Goal: Book appointment/travel/reservation

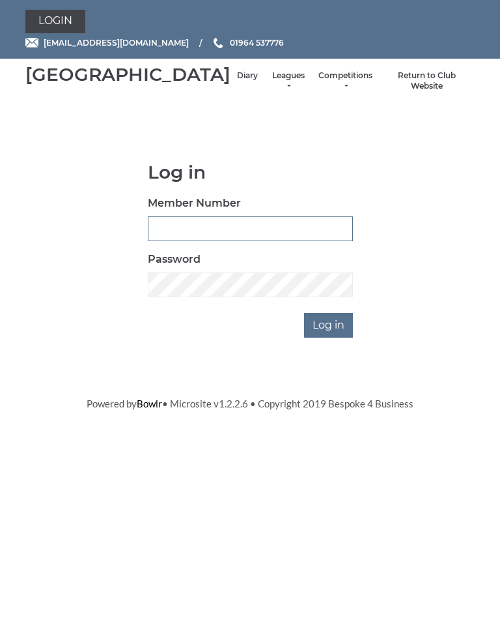
type input "1100"
click at [330, 338] on input "Log in" at bounding box center [328, 325] width 49 height 25
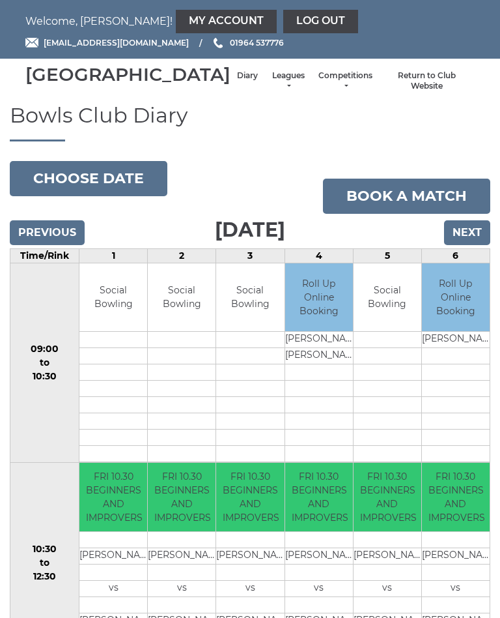
click at [237, 81] on link "Diary" at bounding box center [247, 75] width 21 height 11
click at [106, 195] on button "Choose date" at bounding box center [89, 178] width 158 height 35
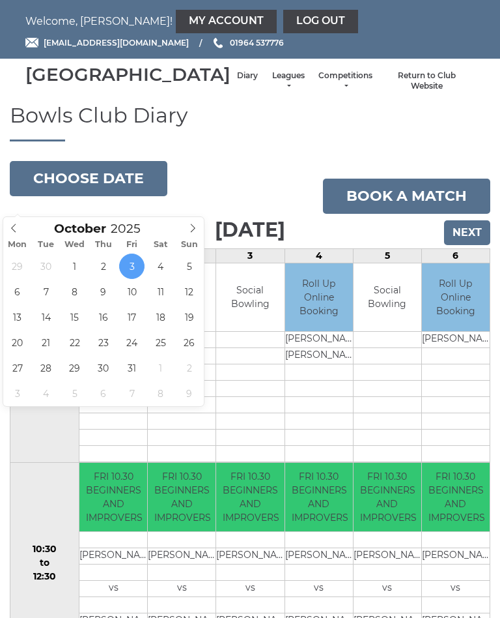
type input "[DATE]"
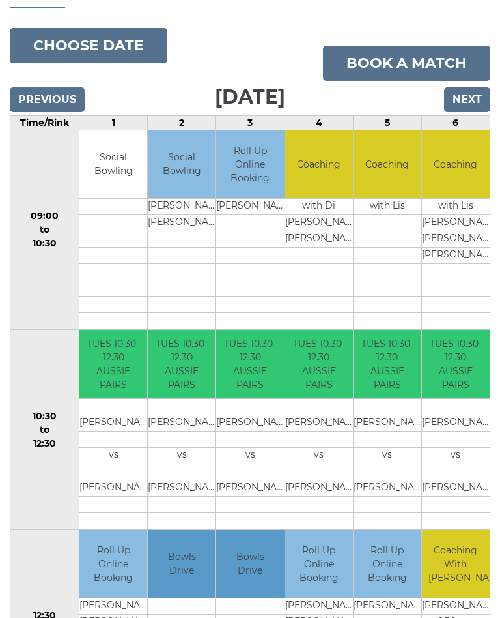
scroll to position [135, 0]
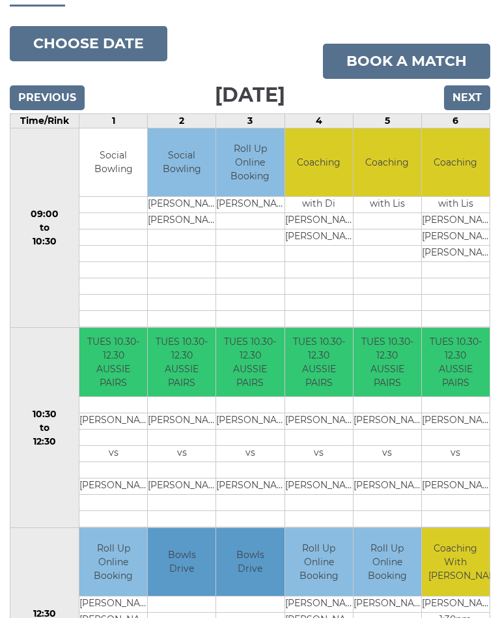
click at [470, 110] on input "Next" at bounding box center [467, 97] width 46 height 25
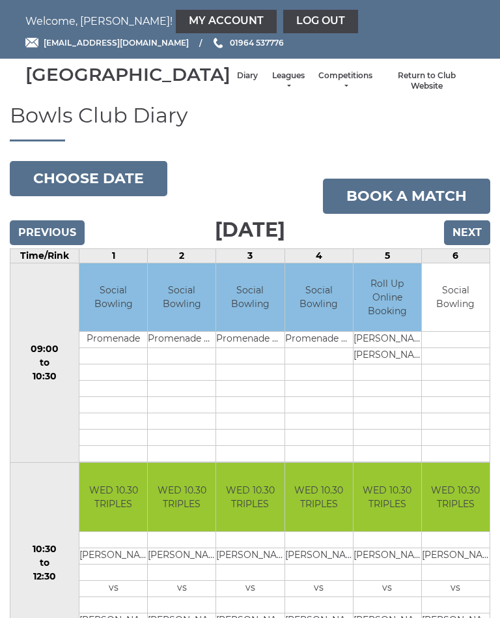
click at [44, 245] on input "Previous" at bounding box center [47, 232] width 75 height 25
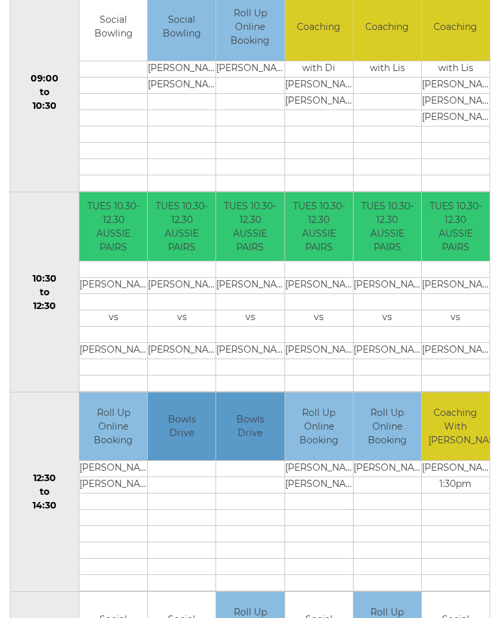
scroll to position [281, 0]
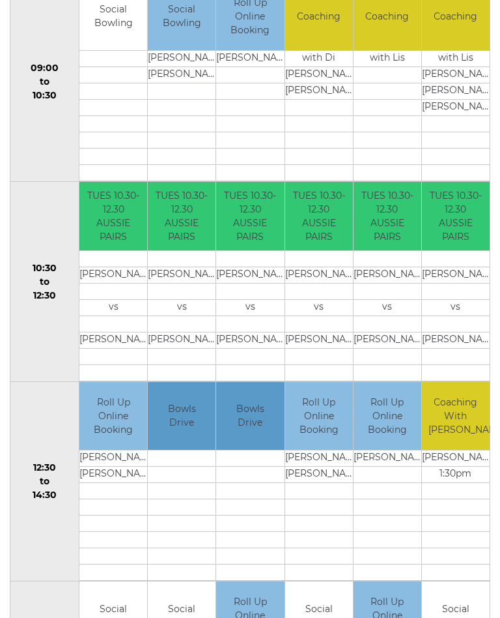
click at [368, 532] on td at bounding box center [388, 523] width 68 height 16
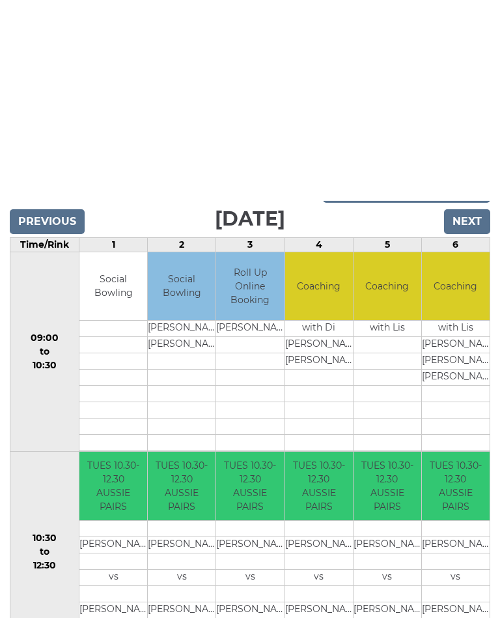
scroll to position [0, 0]
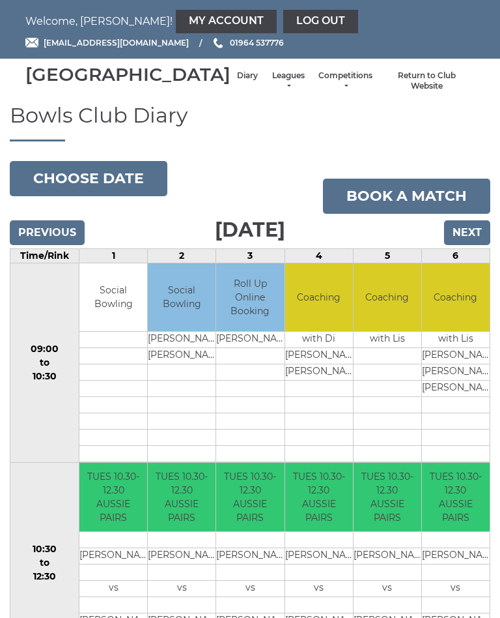
click at [265, 85] on li "Leagues Club leagues - Winter 2025-6 Club leagues - Summer 2025 Club leagues - …" at bounding box center [289, 81] width 48 height 35
click at [271, 92] on link "Leagues" at bounding box center [288, 81] width 35 height 22
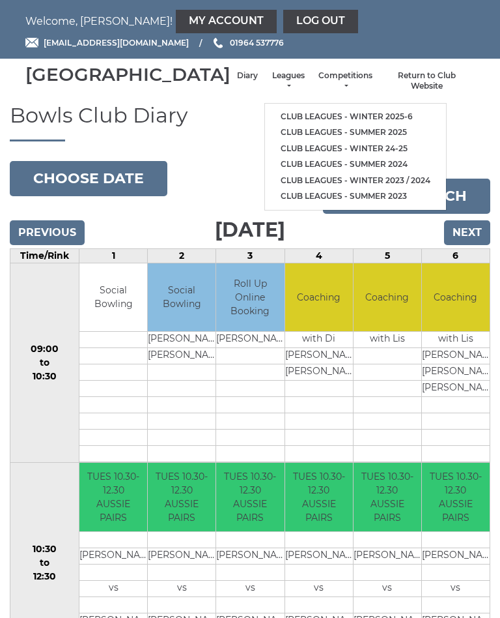
click at [323, 106] on ul "Club leagues - Winter 2025-6 Club leagues - Summer 2025 Club leagues - Winter 2…" at bounding box center [356, 157] width 182 height 108
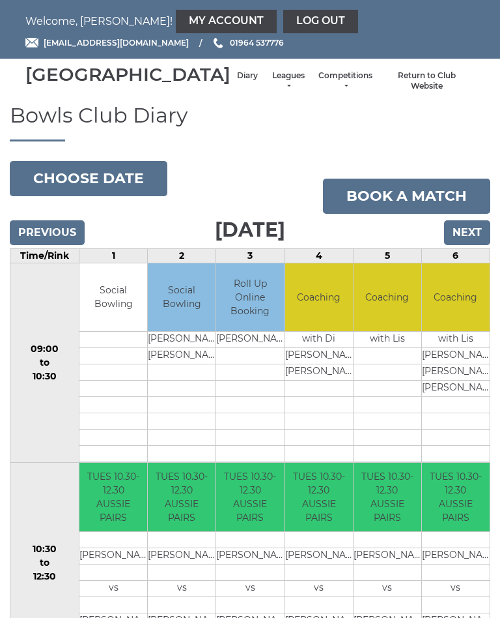
click at [265, 78] on li "Leagues Club leagues - Winter 2025-6 Club leagues - Summer 2025 Club leagues - …" at bounding box center [289, 81] width 48 height 35
click at [271, 92] on link "Leagues" at bounding box center [288, 81] width 35 height 22
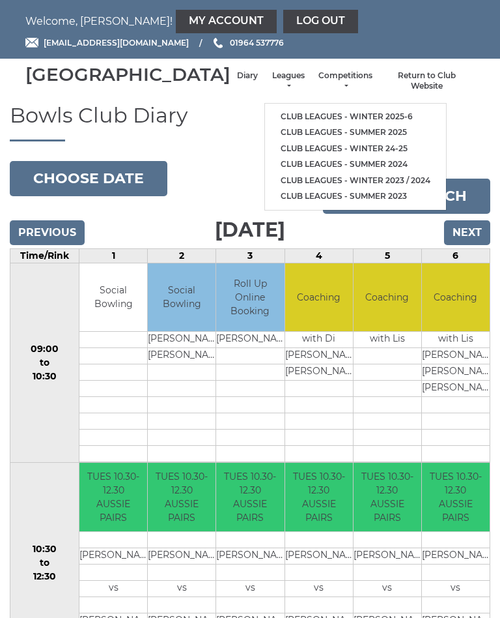
click at [265, 111] on li "Club leagues - Winter 2025-6" at bounding box center [355, 117] width 181 height 16
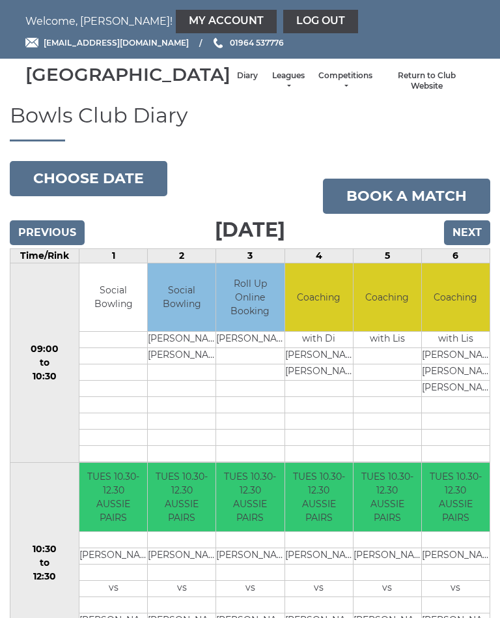
click at [271, 90] on link "Leagues" at bounding box center [288, 81] width 35 height 22
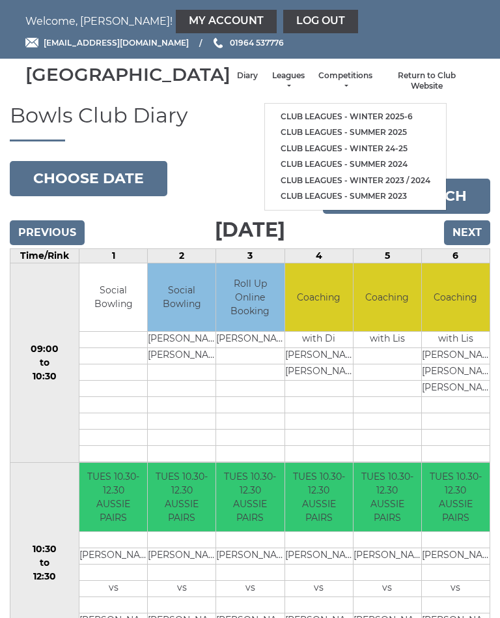
click at [275, 119] on link "Club leagues - Winter 2025-6" at bounding box center [355, 117] width 181 height 16
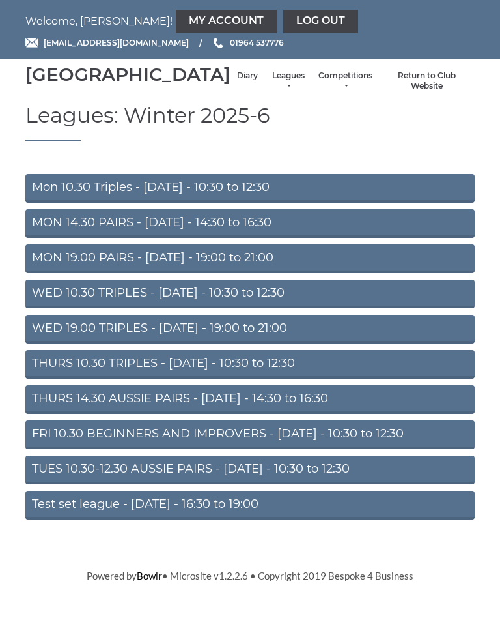
click at [163, 449] on link "FRI 10.30 BEGINNERS AND IMPROVERS - Friday - 10:30 to 12:30" at bounding box center [250, 434] width 450 height 29
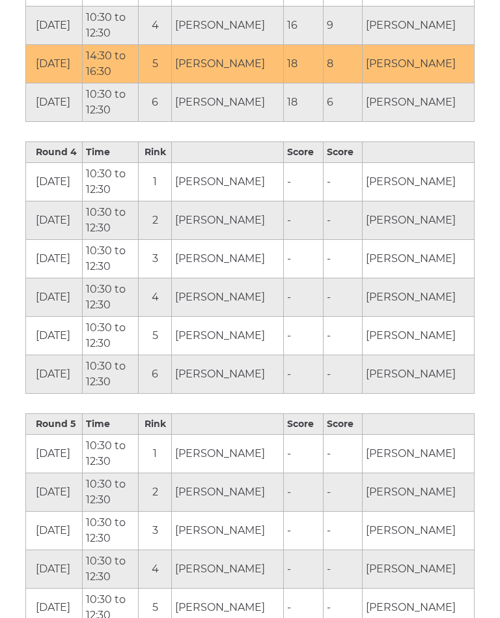
scroll to position [1372, 0]
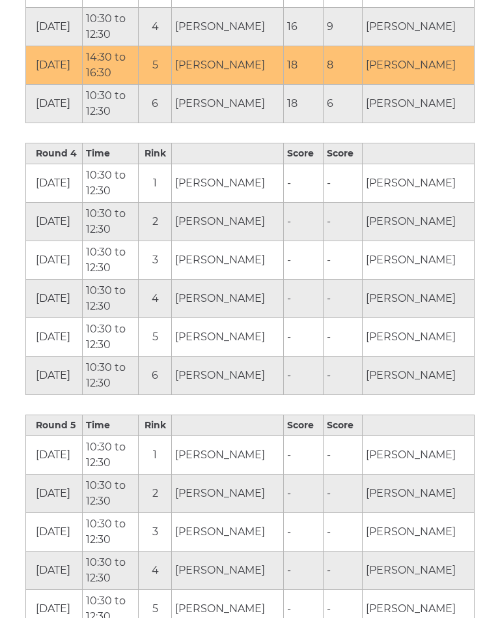
click at [357, 504] on td "-" at bounding box center [342, 493] width 39 height 38
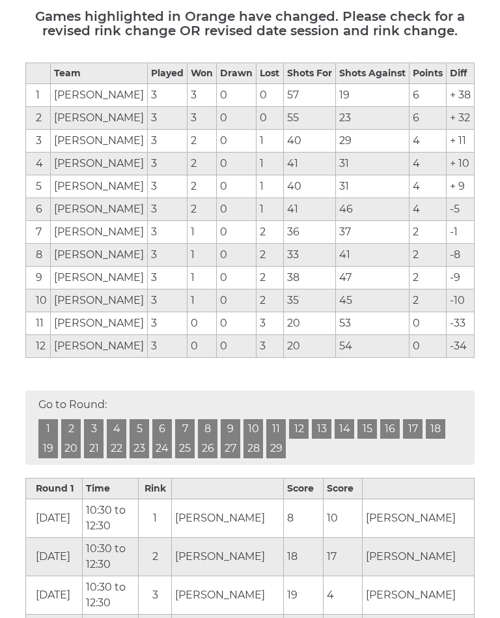
scroll to position [0, 0]
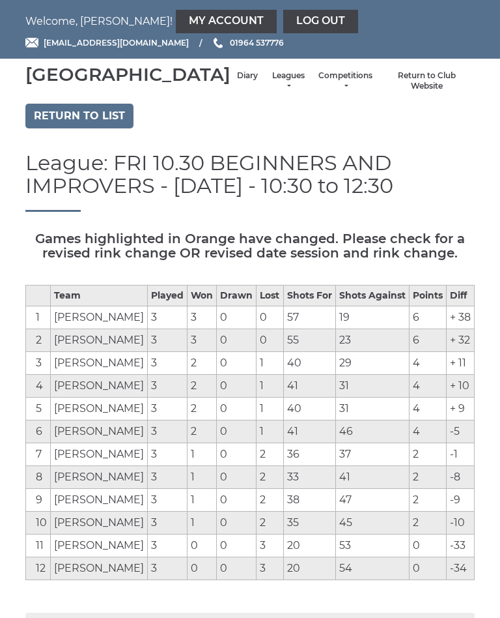
click at [283, 17] on link "Log out" at bounding box center [320, 21] width 75 height 23
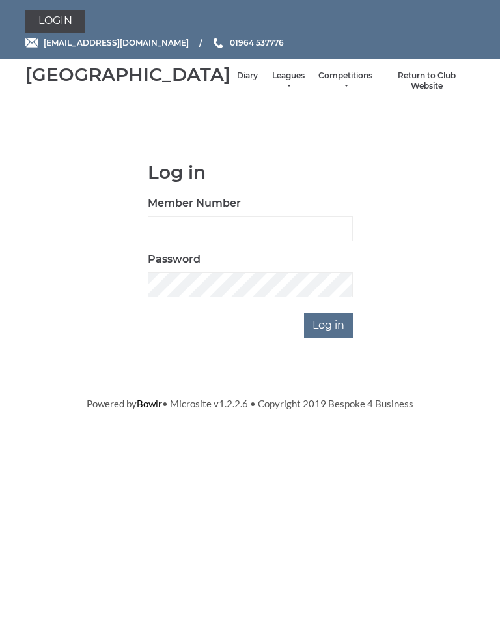
click at [241, 241] on input "Member Number" at bounding box center [250, 228] width 205 height 25
type input "1100"
click at [330, 338] on input "Log in" at bounding box center [328, 325] width 49 height 25
click at [352, 329] on input "Log in" at bounding box center [328, 325] width 49 height 25
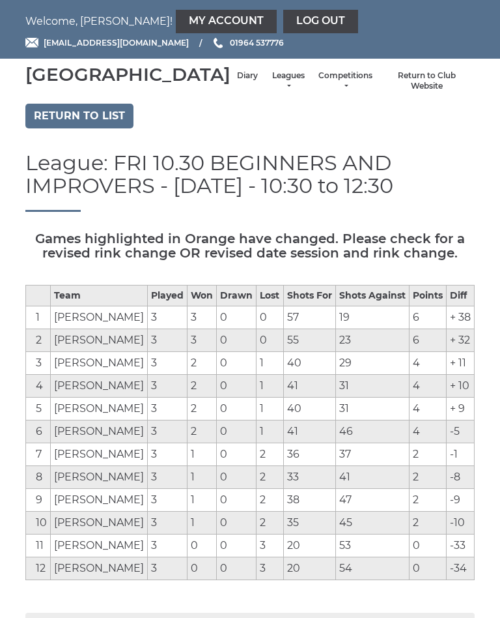
click at [237, 81] on link "Diary" at bounding box center [247, 75] width 21 height 11
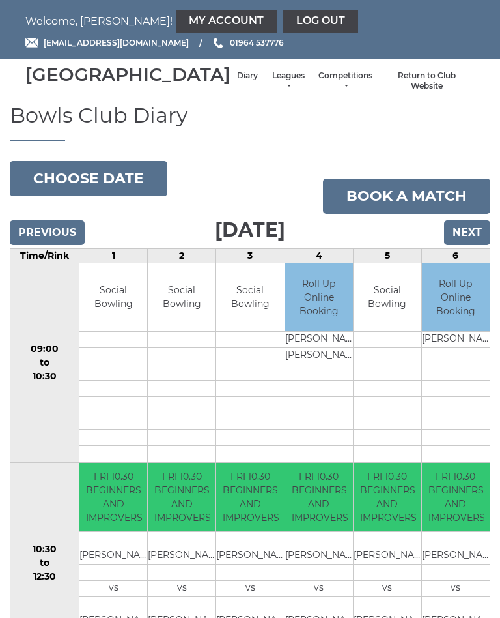
click at [127, 196] on button "Choose date" at bounding box center [89, 178] width 158 height 35
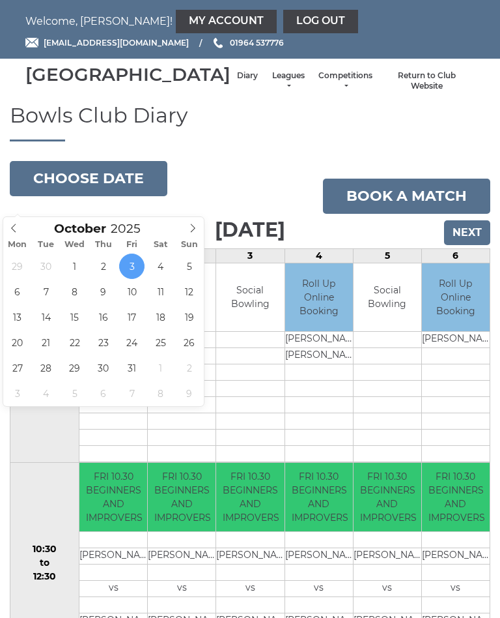
type input "2025-10-07"
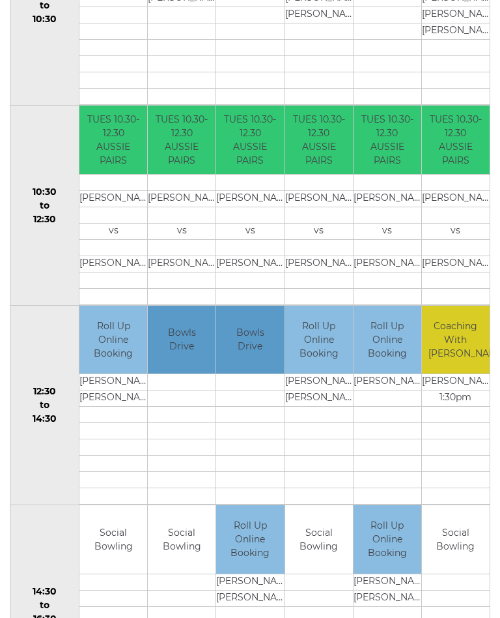
scroll to position [364, 0]
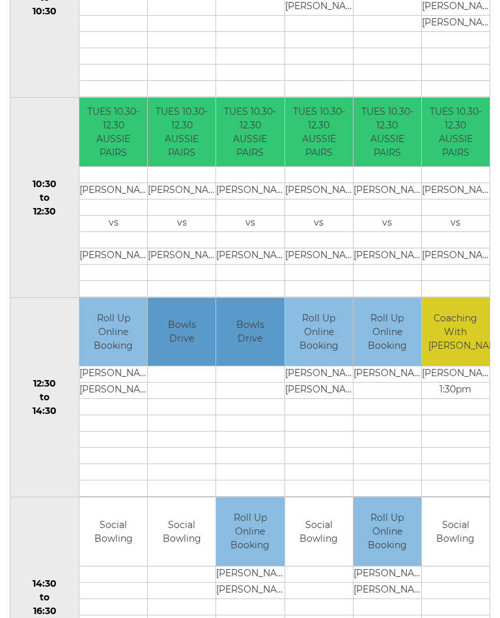
click at [128, 383] on td "[PERSON_NAME]" at bounding box center [113, 375] width 68 height 16
click at [114, 383] on td "[PERSON_NAME]" at bounding box center [113, 375] width 68 height 16
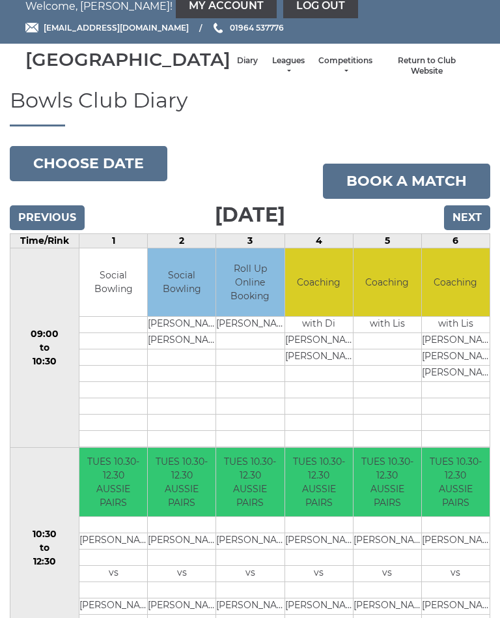
scroll to position [0, 0]
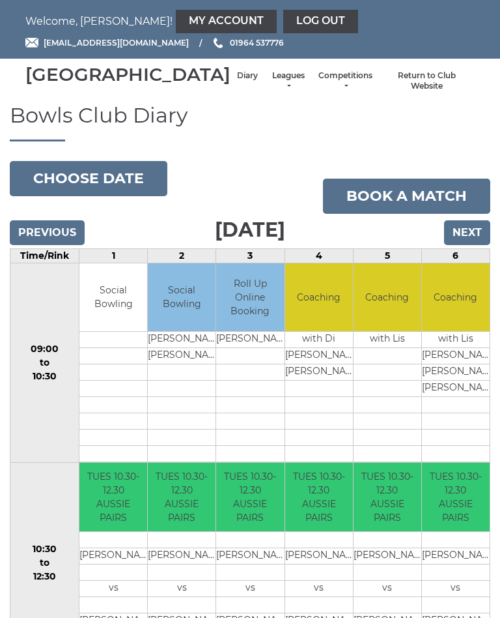
click at [176, 25] on link "My Account" at bounding box center [226, 21] width 101 height 23
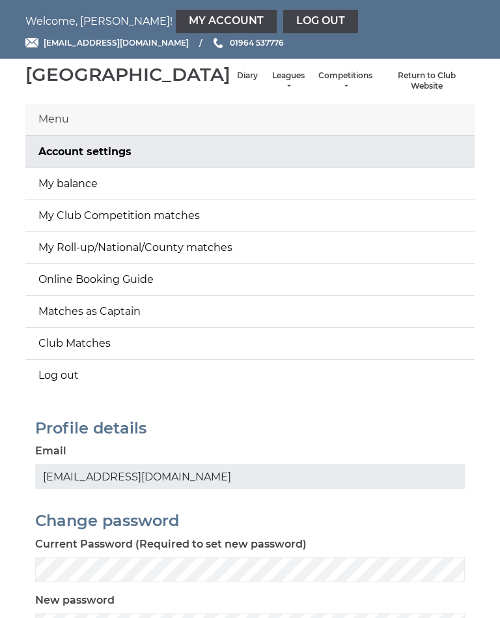
click at [120, 295] on link "Online Booking Guide" at bounding box center [250, 279] width 450 height 31
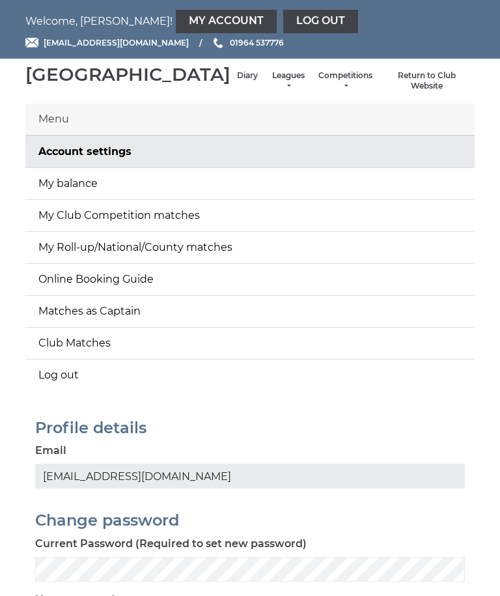
click at [200, 263] on link "My Roll-up/National/County matches" at bounding box center [250, 247] width 450 height 31
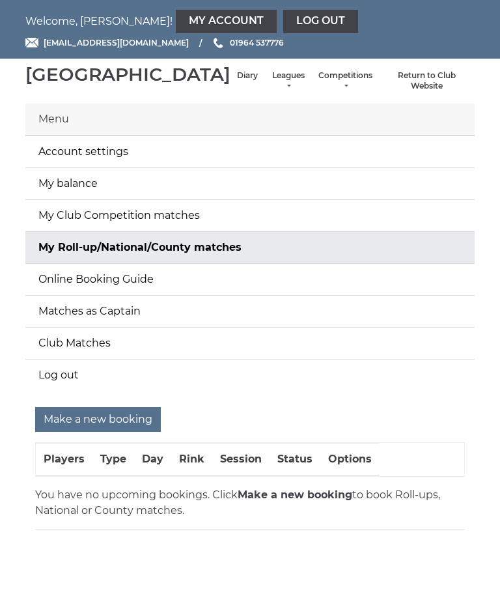
click at [208, 261] on link "My Roll-up/National/County matches" at bounding box center [250, 247] width 450 height 31
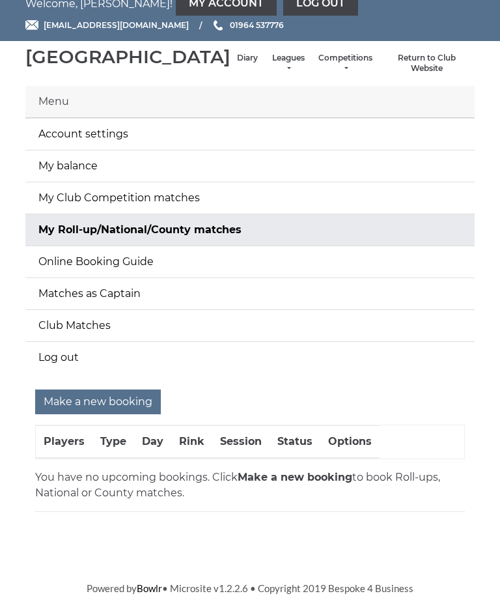
scroll to position [32, 0]
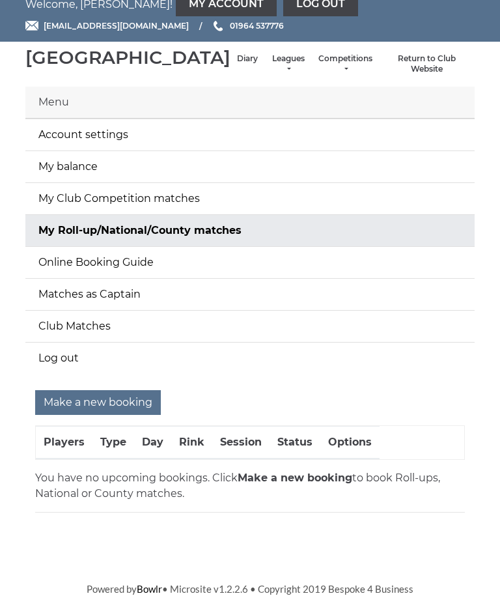
click at [108, 409] on input "Make a new booking" at bounding box center [98, 402] width 126 height 25
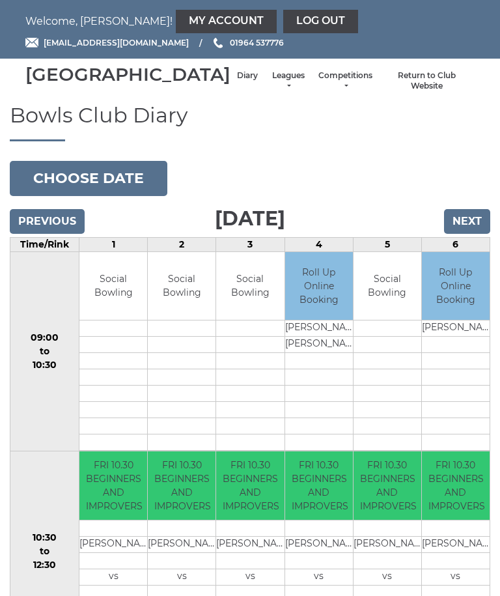
click at [94, 195] on button "Choose date" at bounding box center [89, 178] width 158 height 35
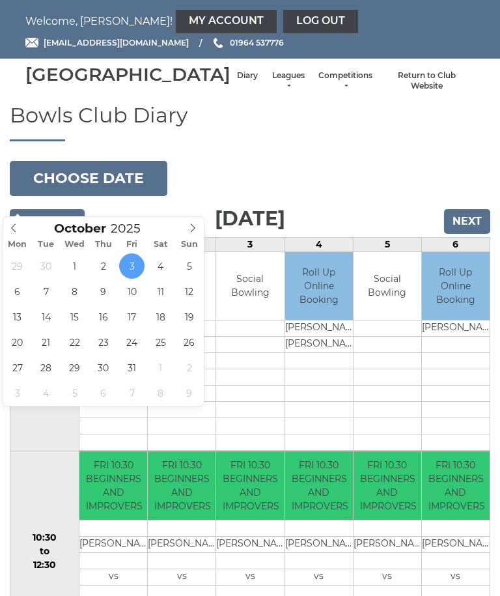
type input "[DATE]"
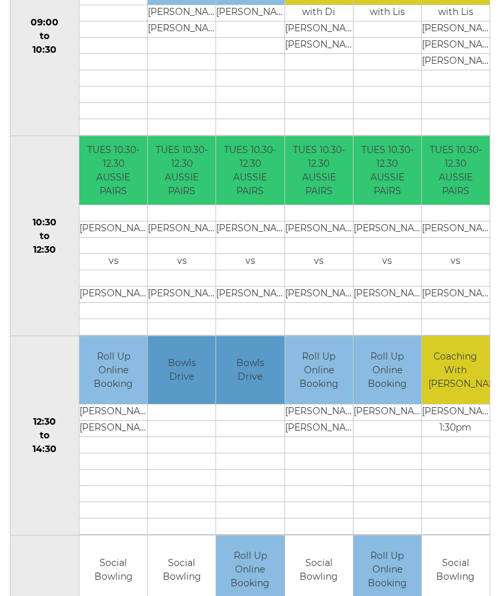
scroll to position [348, 0]
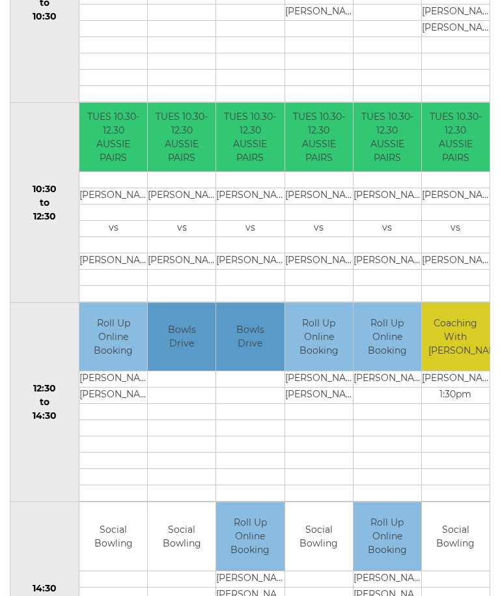
click at [121, 388] on td "[PERSON_NAME]" at bounding box center [113, 380] width 68 height 16
click at [113, 361] on td "Roll Up Online Booking" at bounding box center [113, 338] width 68 height 68
click at [119, 356] on td "Roll Up Online Booking" at bounding box center [113, 338] width 68 height 68
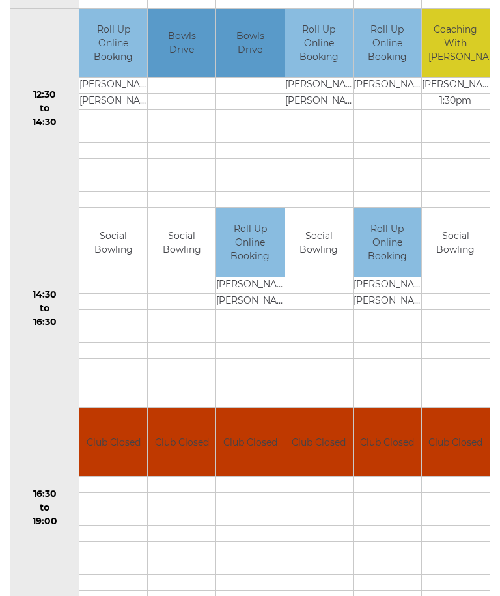
scroll to position [642, 0]
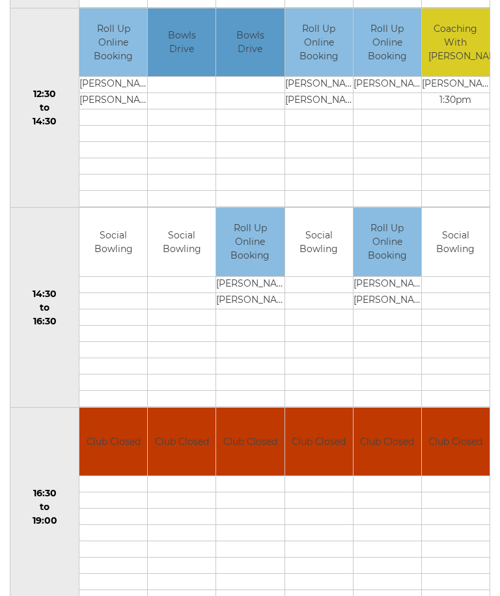
click at [115, 57] on td "Roll Up Online Booking" at bounding box center [113, 43] width 68 height 68
click at [124, 56] on td "Roll Up Online Booking" at bounding box center [113, 43] width 68 height 68
click at [121, 61] on td "Roll Up Online Booking" at bounding box center [113, 43] width 68 height 68
click at [112, 94] on td "Philip Day" at bounding box center [113, 86] width 68 height 16
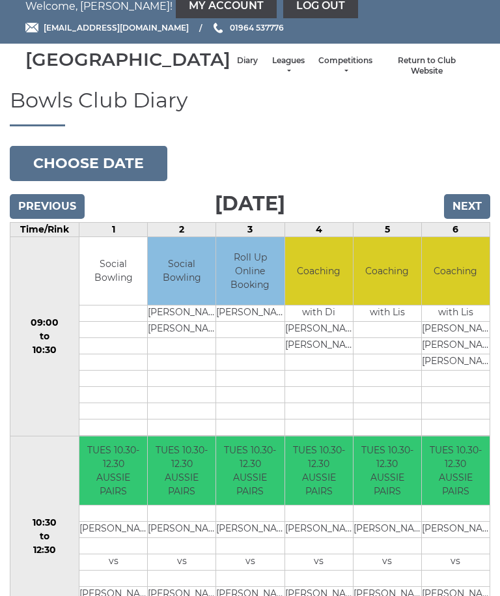
scroll to position [0, 0]
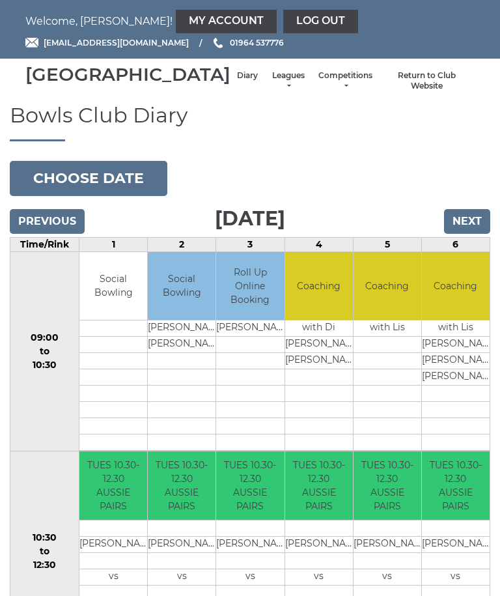
click at [176, 25] on link "My Account" at bounding box center [226, 21] width 101 height 23
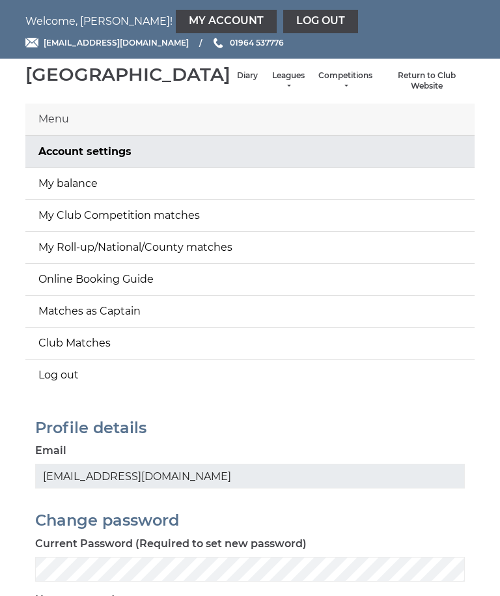
click at [196, 263] on link "My Roll-up/National/County matches" at bounding box center [250, 247] width 450 height 31
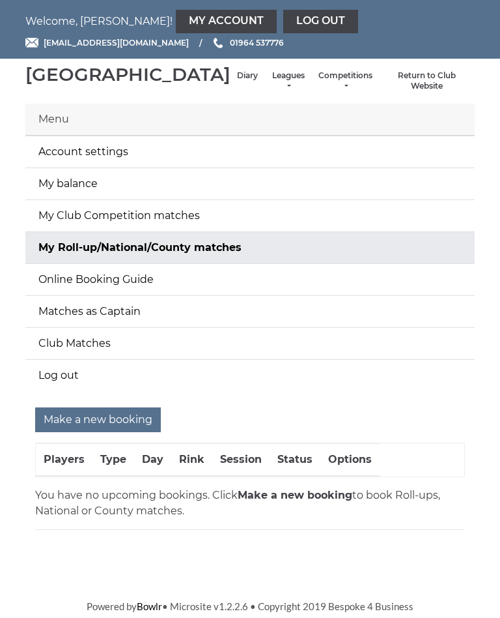
click at [128, 295] on link "Online Booking Guide" at bounding box center [250, 279] width 450 height 31
click at [237, 81] on link "Diary" at bounding box center [247, 75] width 21 height 11
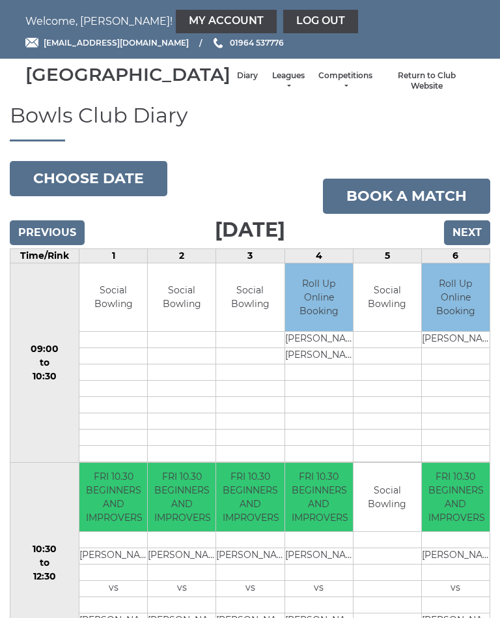
click at [126, 196] on button "Choose date" at bounding box center [89, 178] width 158 height 35
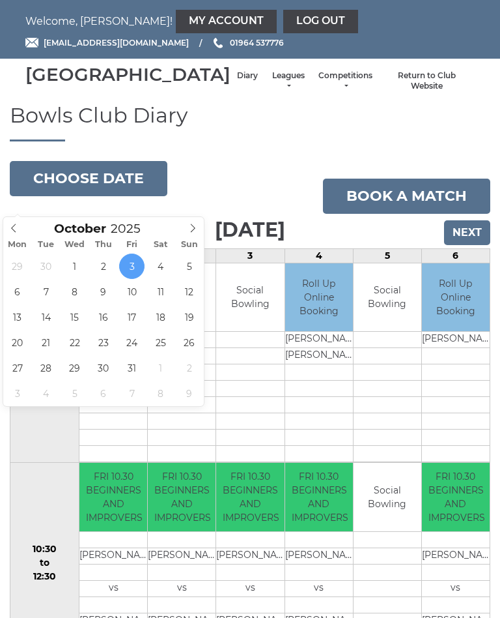
type input "[DATE]"
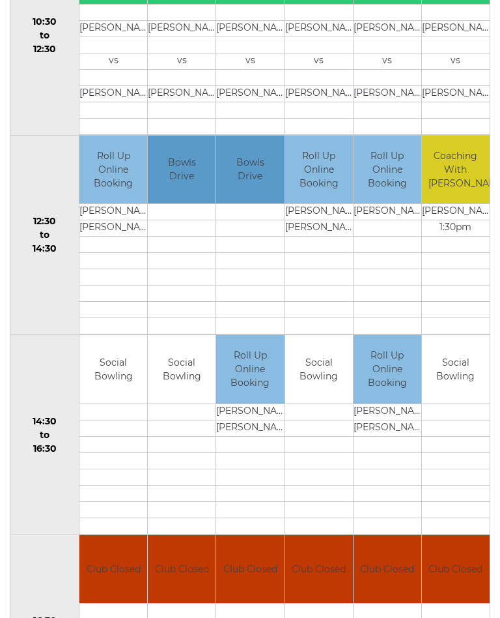
scroll to position [527, 0]
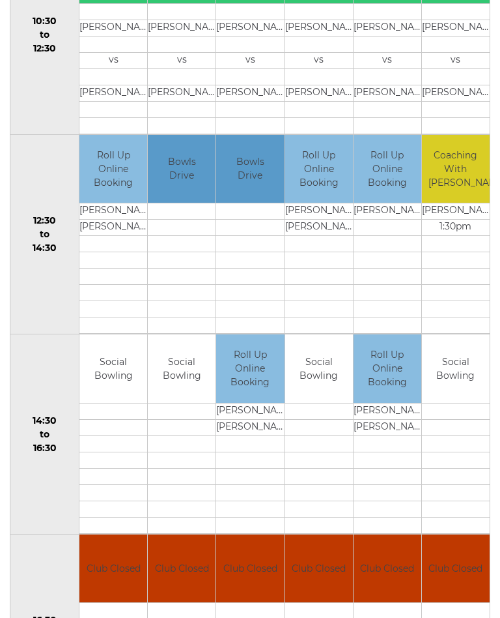
click at [3, 617] on div "Bowls Club Diary 2025-10-07 Choose date Book a match Tuesday 7th October 2025 P…" at bounding box center [250, 360] width 500 height 1568
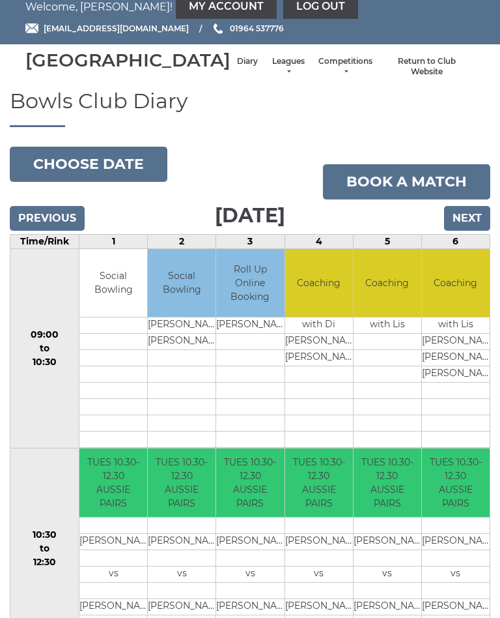
scroll to position [13, 0]
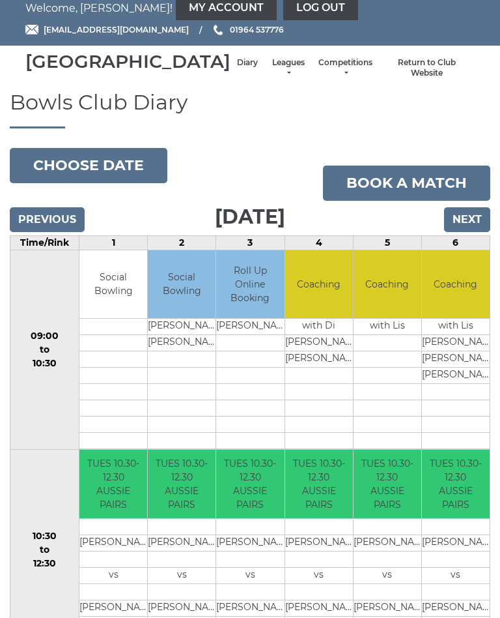
click at [58, 232] on input "Previous" at bounding box center [47, 219] width 75 height 25
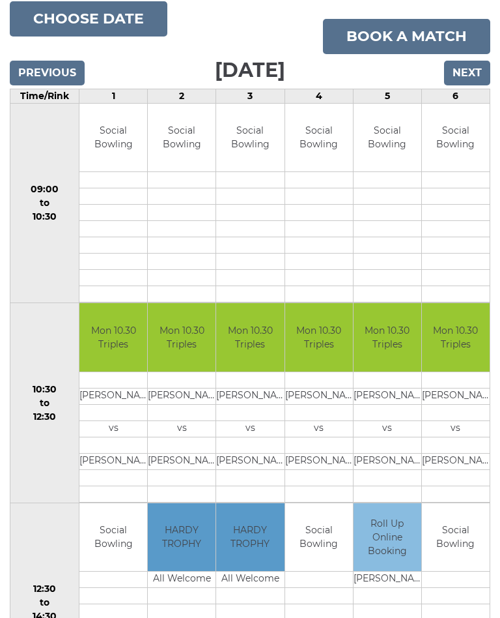
scroll to position [158, 0]
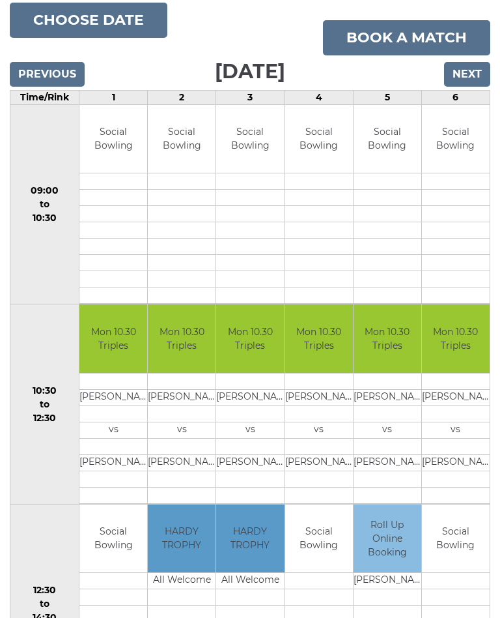
click at [474, 87] on input "Next" at bounding box center [467, 74] width 46 height 25
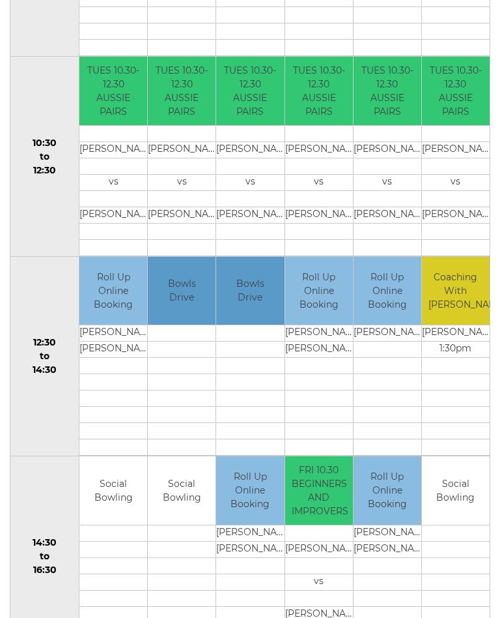
scroll to position [405, 0]
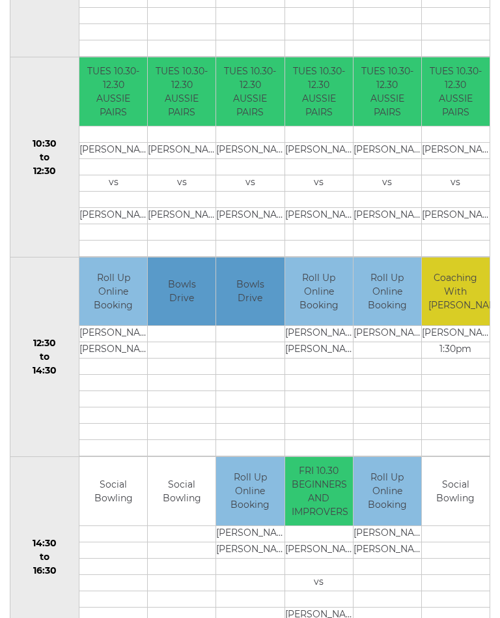
click at [119, 310] on td "Roll Up Online Booking" at bounding box center [113, 291] width 68 height 68
click at [120, 306] on td "Roll Up Online Booking" at bounding box center [113, 291] width 68 height 68
click at [123, 310] on td "Roll Up Online Booking" at bounding box center [113, 291] width 68 height 68
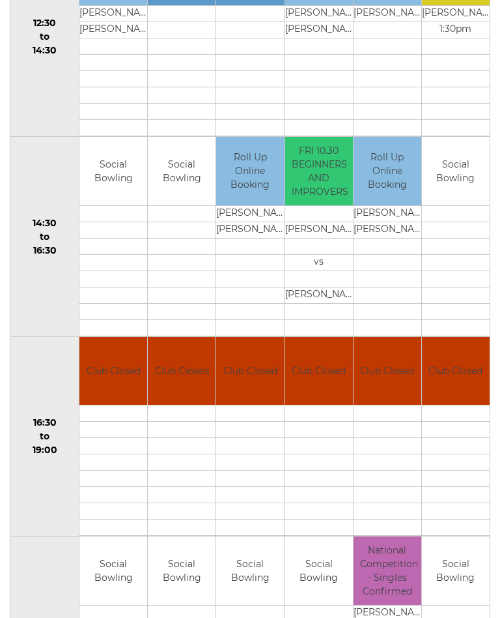
scroll to position [729, 0]
